Goal: Communication & Community: Answer question/provide support

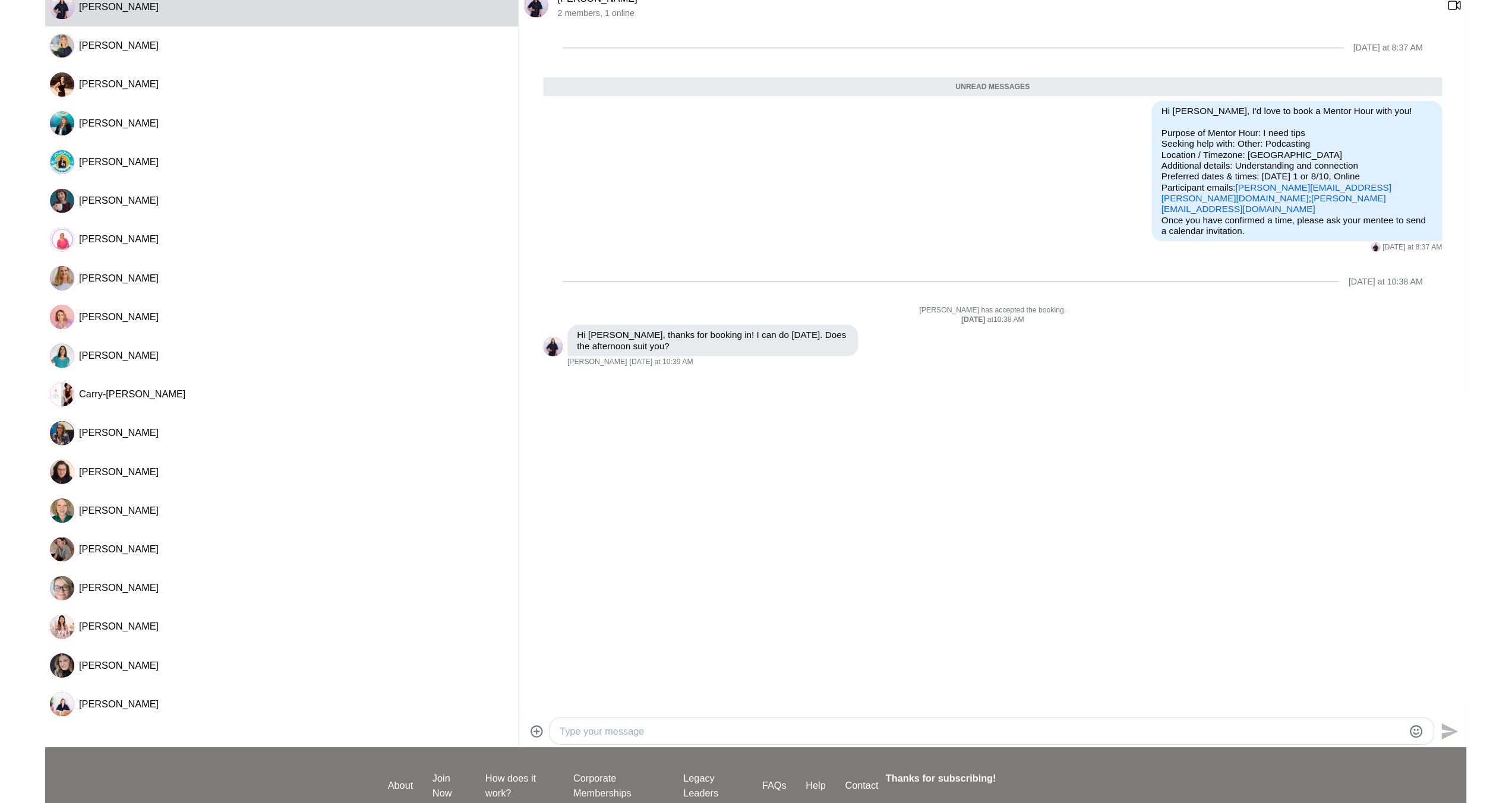
scroll to position [158, 0]
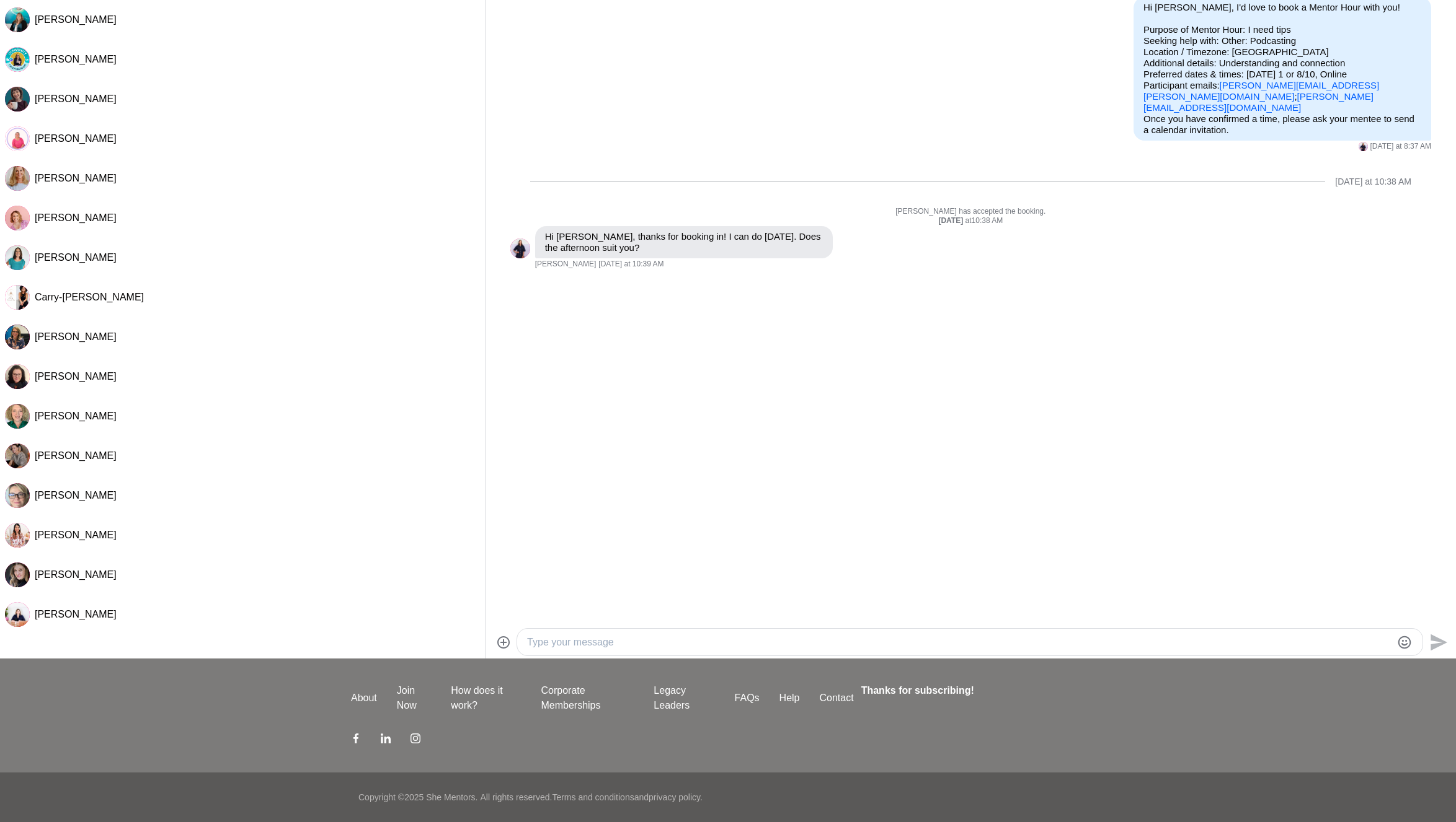
click at [594, 630] on div at bounding box center [970, 643] width 905 height 27
click at [586, 643] on textarea "Type your message" at bounding box center [959, 643] width 864 height 15
type textarea "R"
drag, startPoint x: 912, startPoint y: 642, endPoint x: 858, endPoint y: 646, distance: 54.1
click at [858, 646] on textarea "yes arvo suits me - let me know a time you're available and I'll zend you a cal…" at bounding box center [959, 643] width 864 height 15
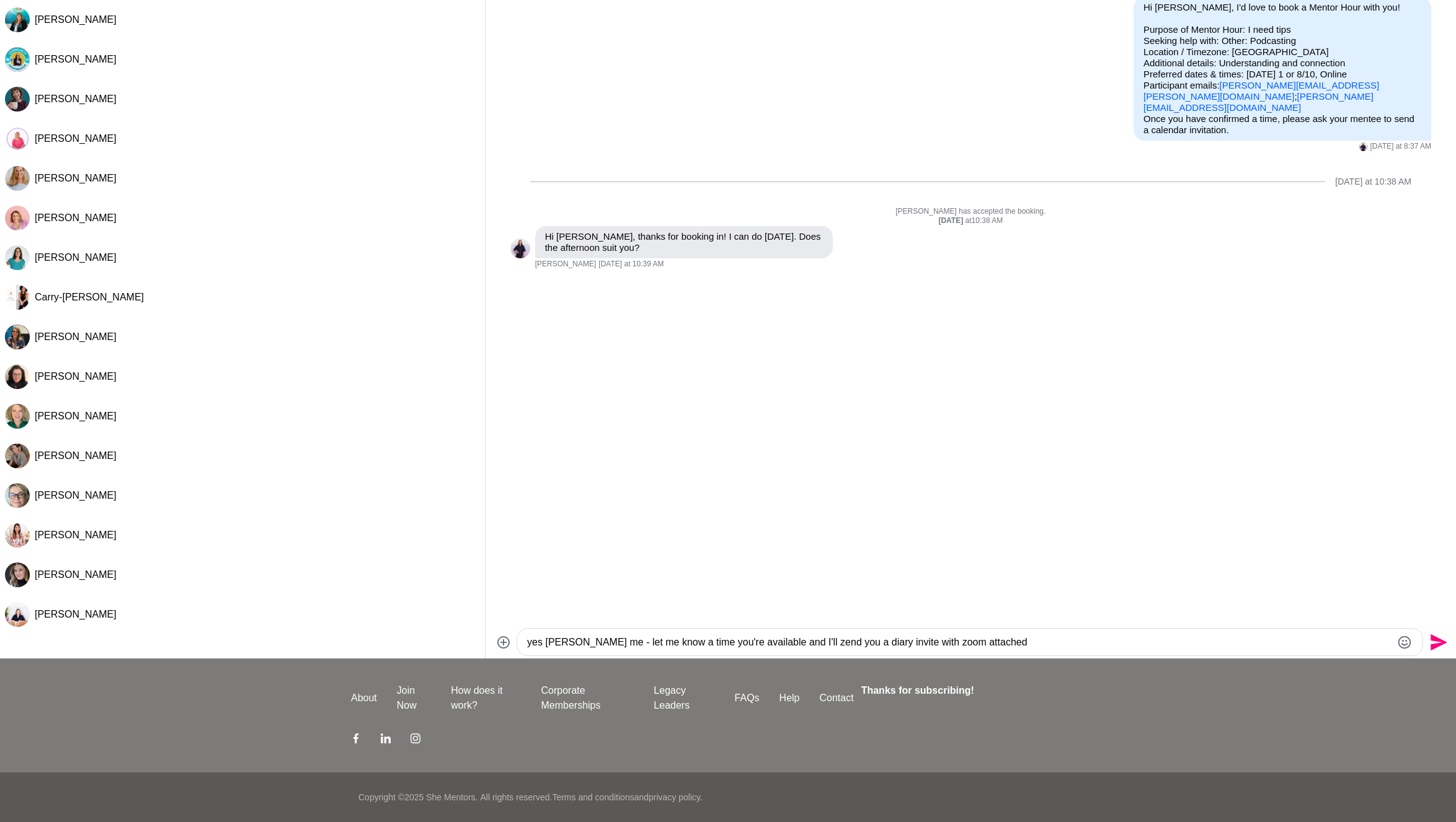
click at [1077, 644] on textarea "yes [PERSON_NAME] me - let me know a time you're available and I'll zend you a …" at bounding box center [959, 643] width 864 height 15
type textarea "yes [PERSON_NAME] me - let me know a time you're available and I'll zend you a …"
click at [1433, 647] on icon "Send" at bounding box center [1438, 642] width 17 height 17
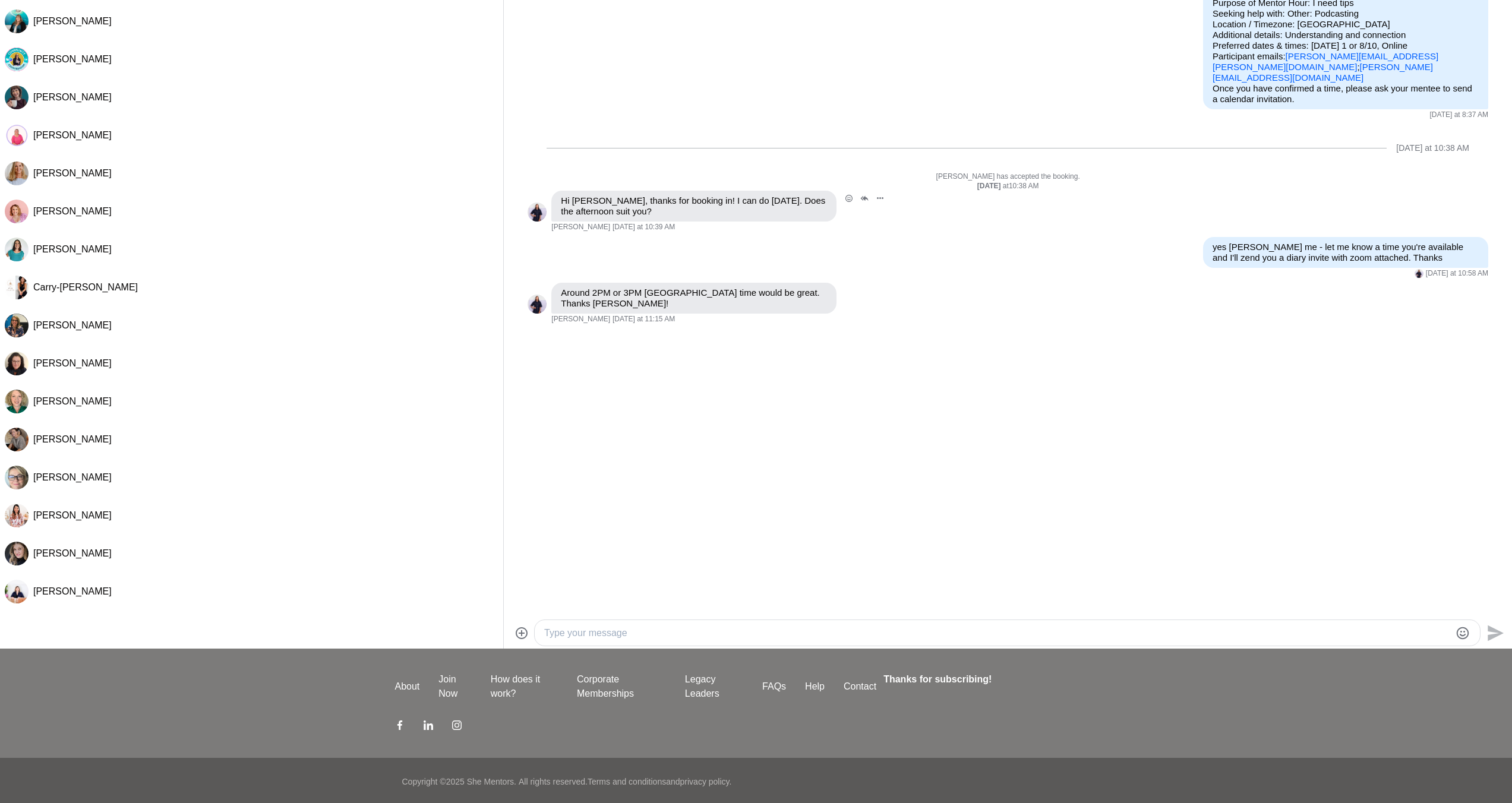
scroll to position [155, 0]
drag, startPoint x: 1399, startPoint y: 55, endPoint x: 1292, endPoint y: 60, distance: 107.1
click at [1292, 60] on p "Purpose of Mentor Hour: I need tips Seeking help with: Other: Podcasting Locati…" at bounding box center [1346, 40] width 266 height 85
copy link "[PERSON_NAME][EMAIL_ADDRESS][PERSON_NAME][DOMAIN_NAME]"
